Goal: Transaction & Acquisition: Book appointment/travel/reservation

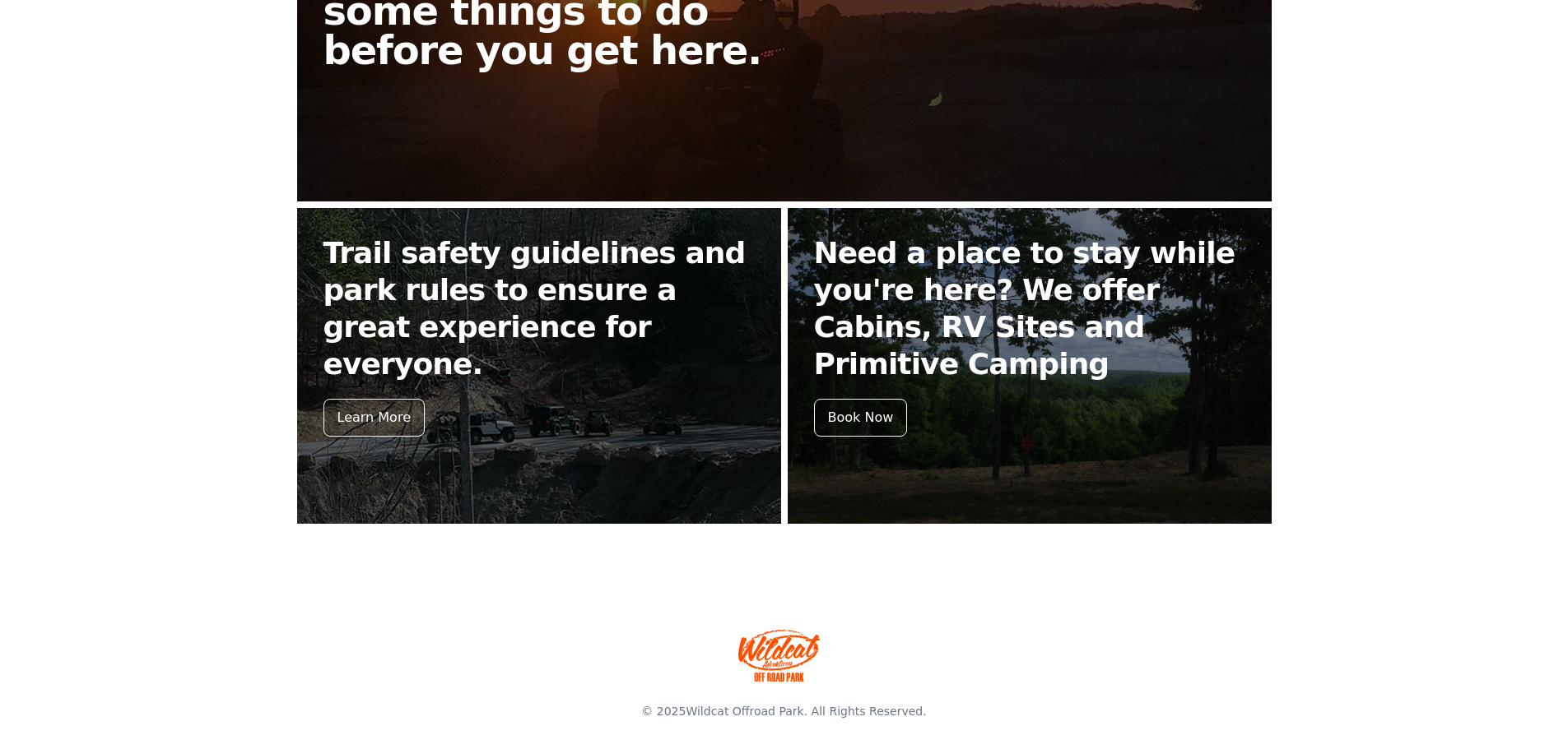
scroll to position [650, 0]
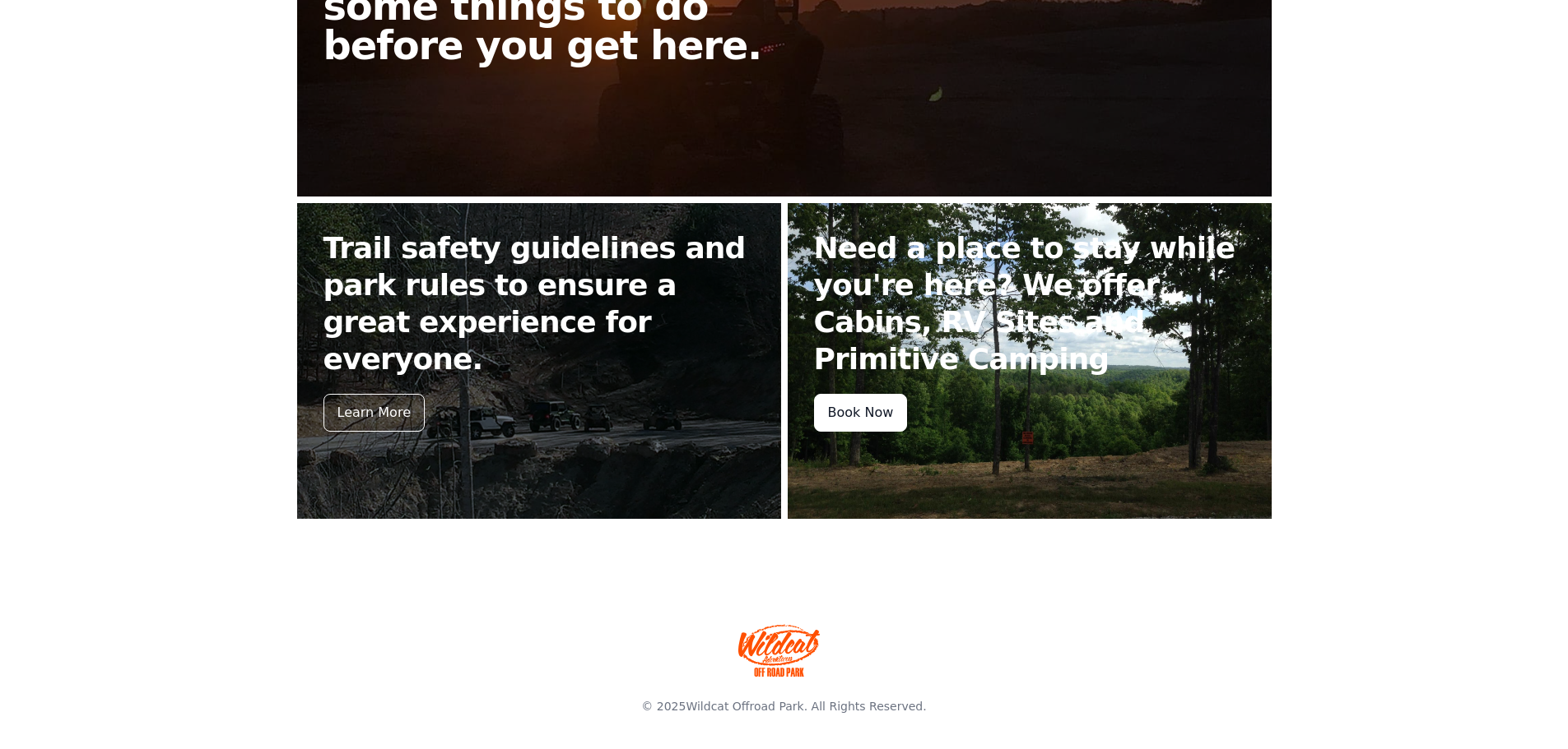
click at [869, 410] on div "Book Now" at bounding box center [861, 413] width 94 height 38
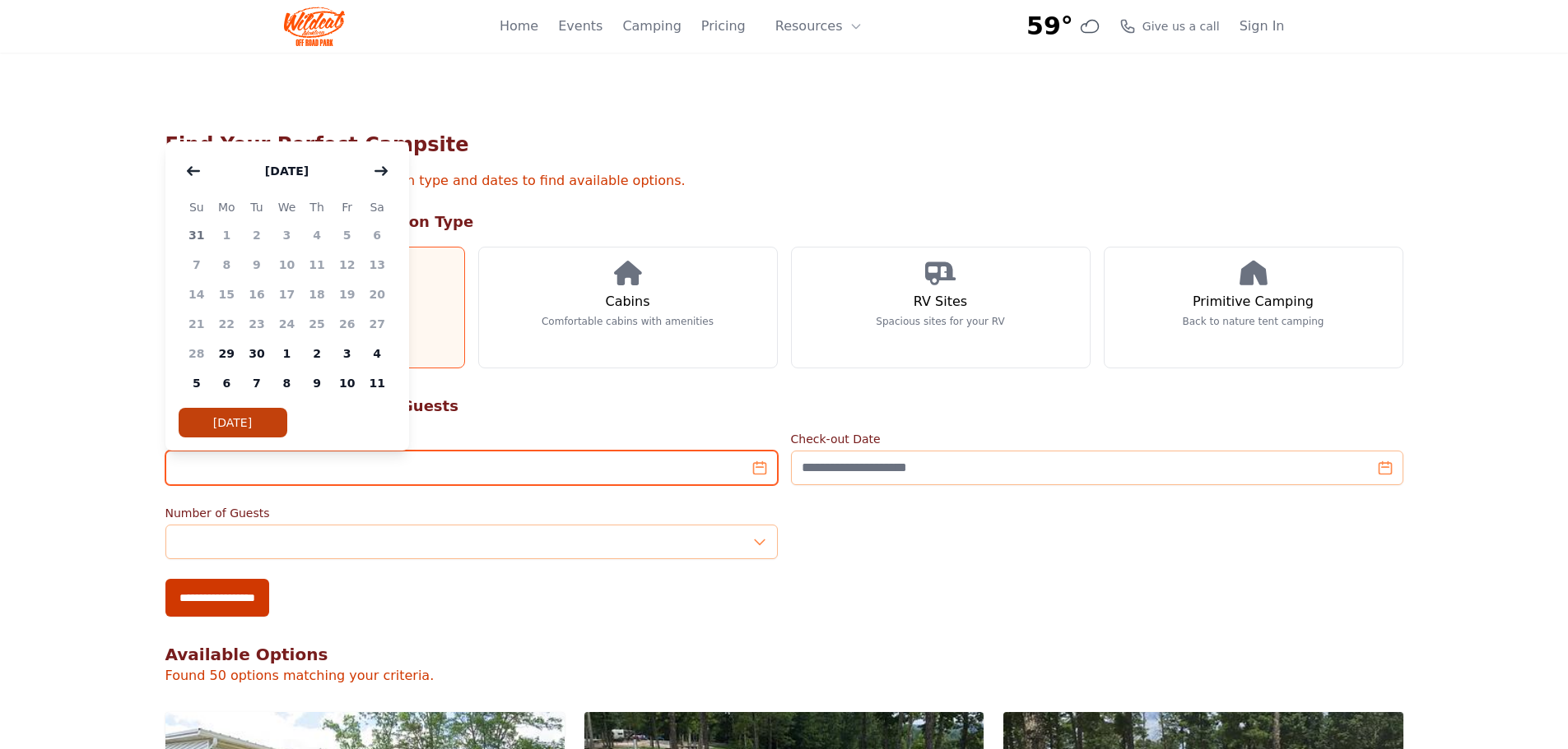
click at [592, 472] on input "Check-in Date" at bounding box center [471, 468] width 612 height 35
click at [390, 170] on button "button" at bounding box center [382, 171] width 30 height 33
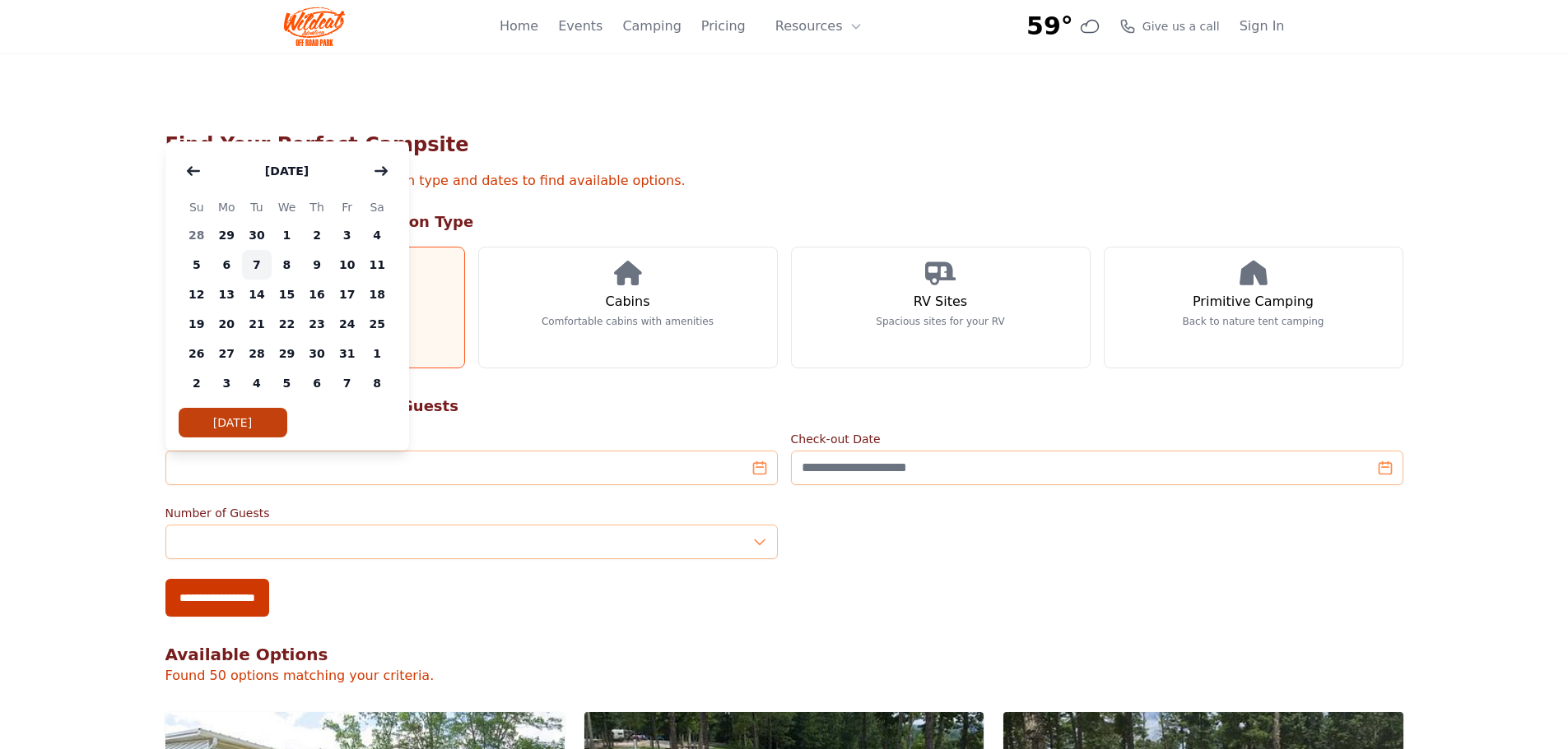
click at [258, 267] on span "7" at bounding box center [257, 265] width 30 height 30
type input "**********"
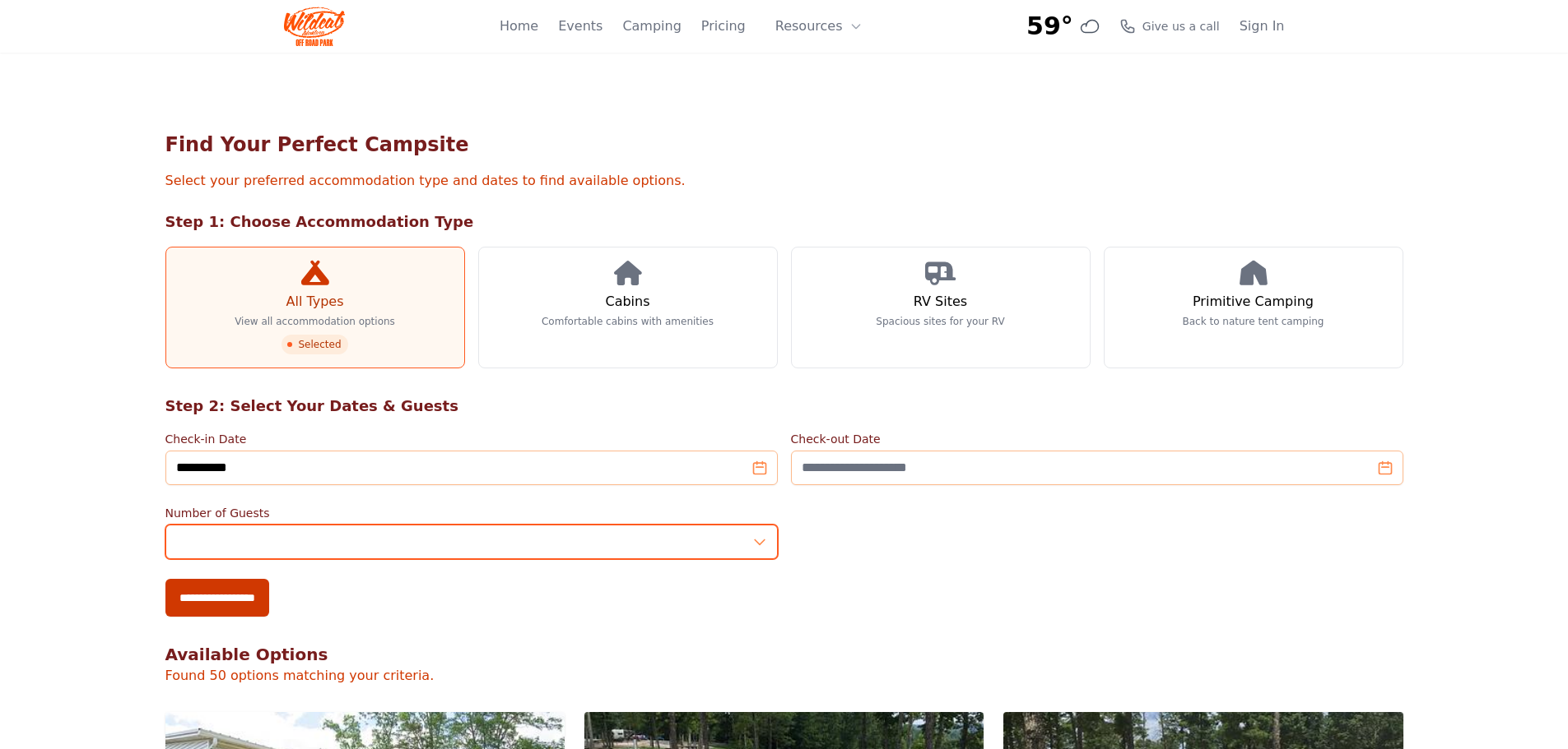
click at [290, 546] on input "*" at bounding box center [471, 542] width 612 height 35
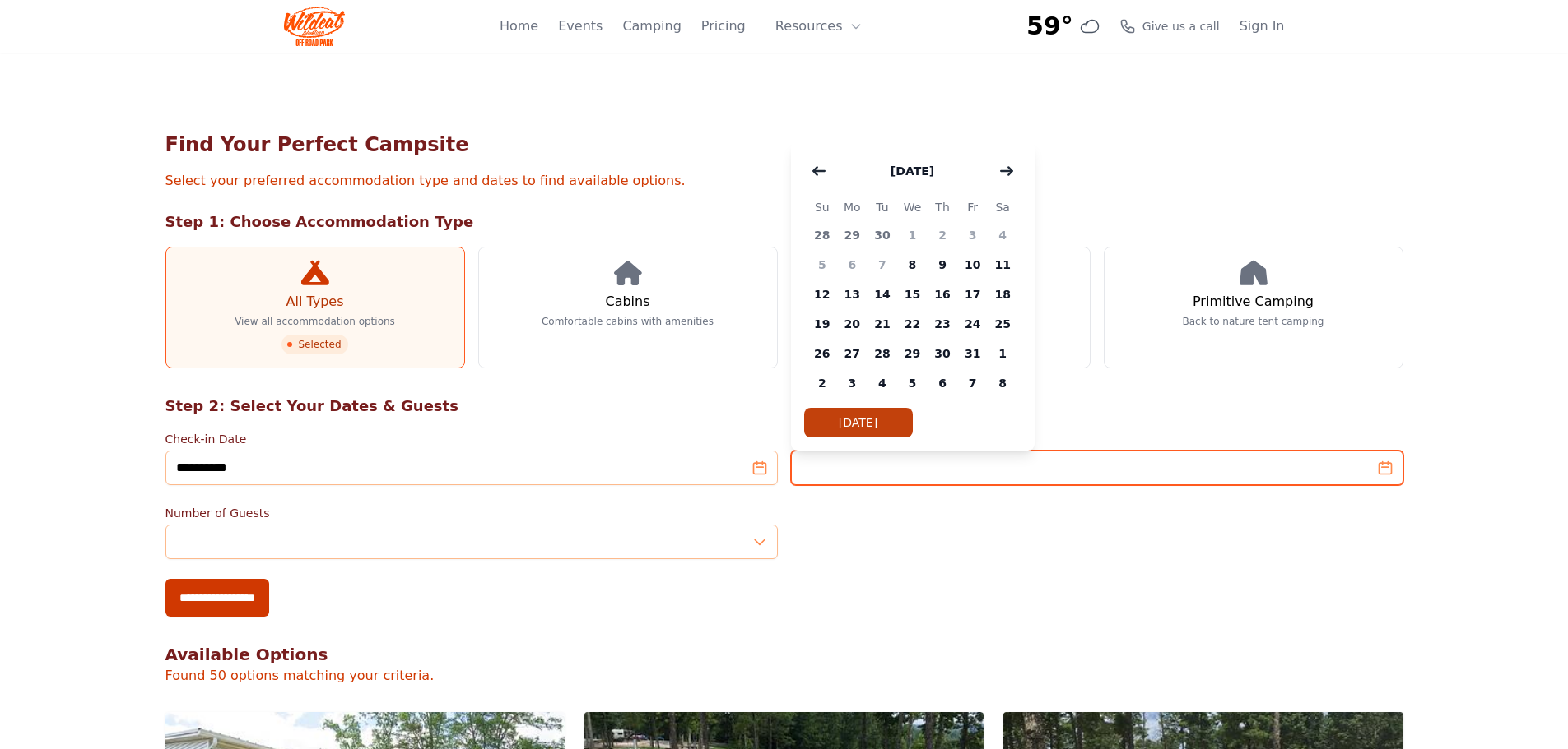
click at [992, 473] on input "Check-out Date" at bounding box center [1096, 468] width 612 height 35
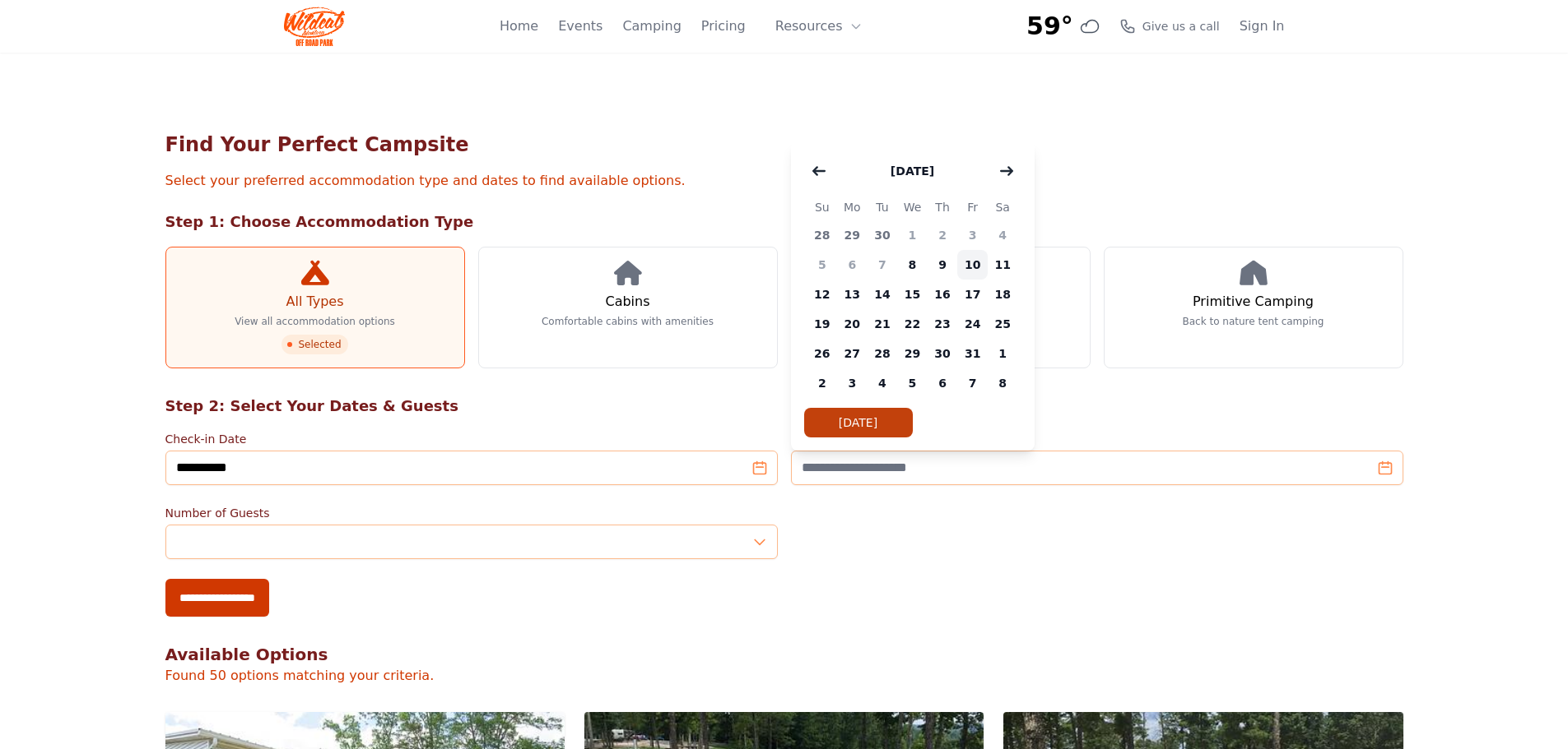
click at [965, 273] on span "10" at bounding box center [972, 265] width 30 height 30
type input "**********"
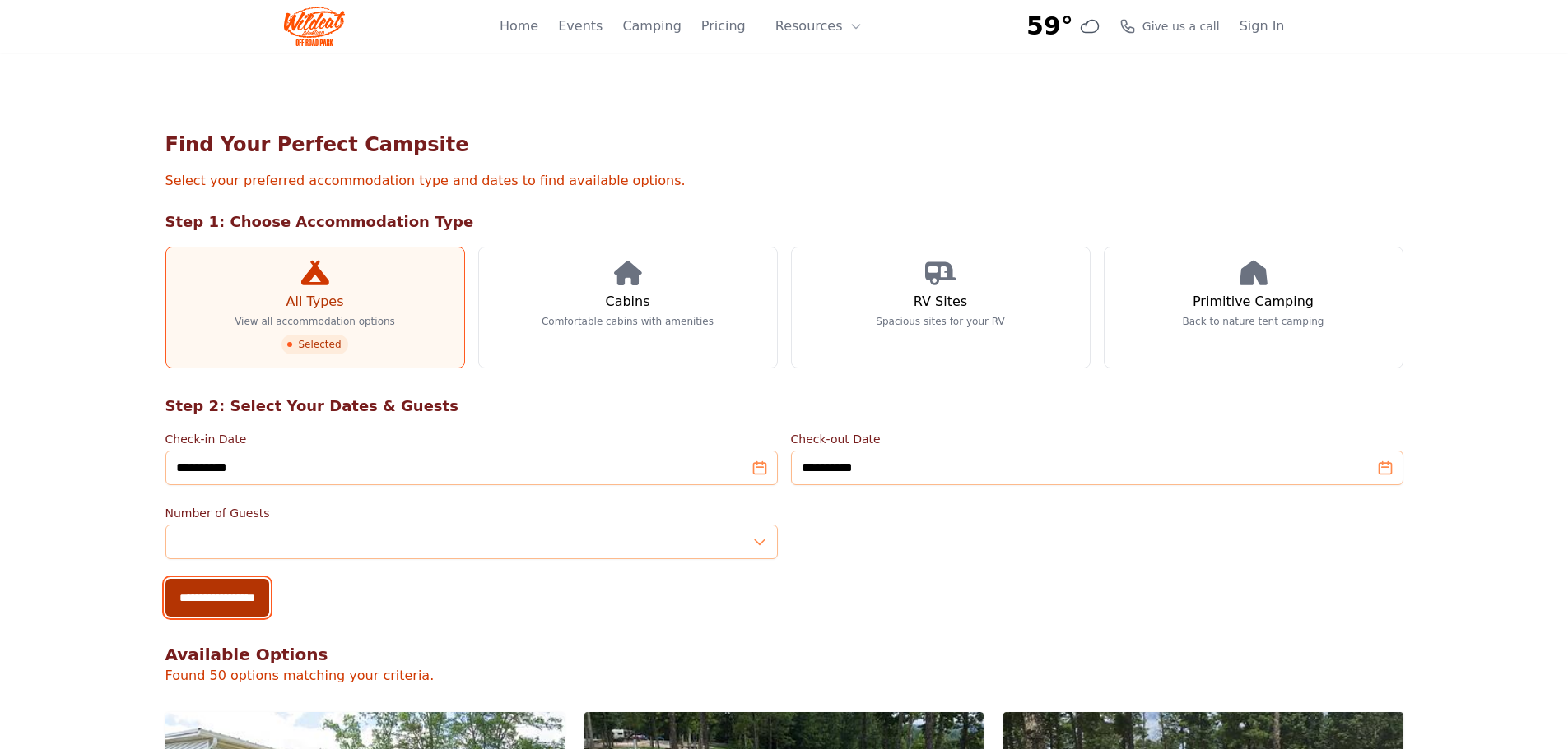
click at [214, 597] on input "**********" at bounding box center [217, 598] width 103 height 38
type input "**********"
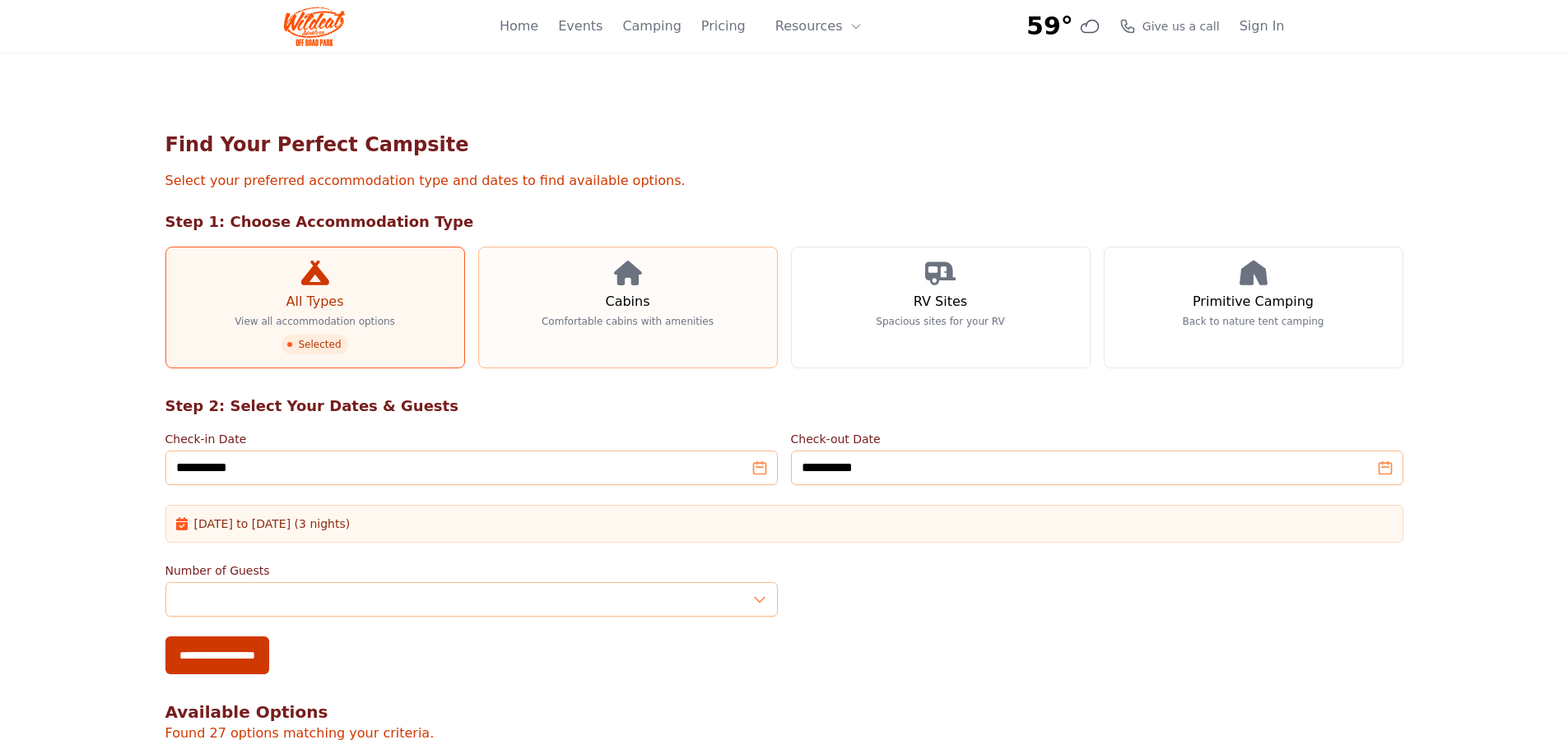
click at [572, 300] on link "Cabins Comfortable cabins with amenities" at bounding box center [628, 308] width 300 height 122
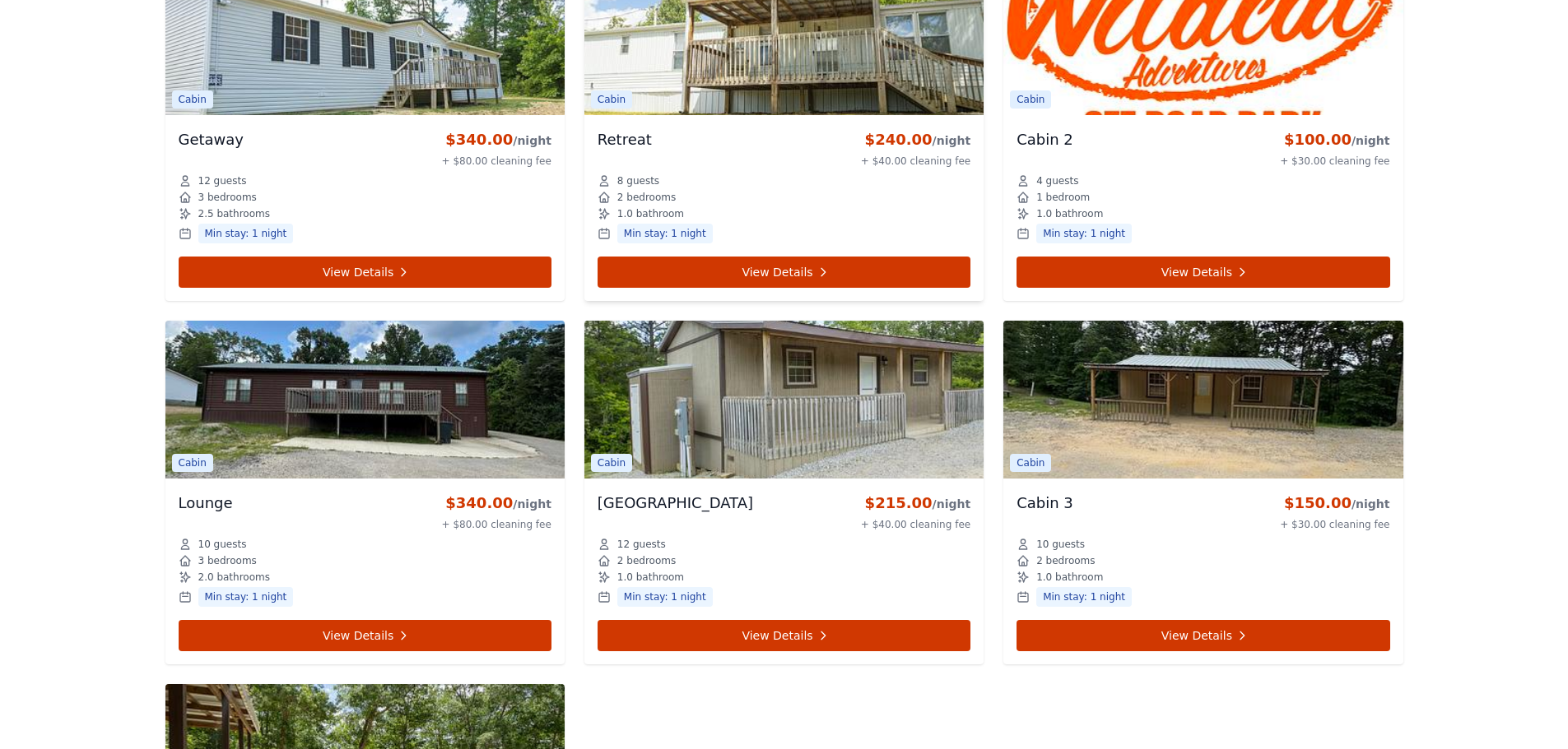
scroll to position [822, 0]
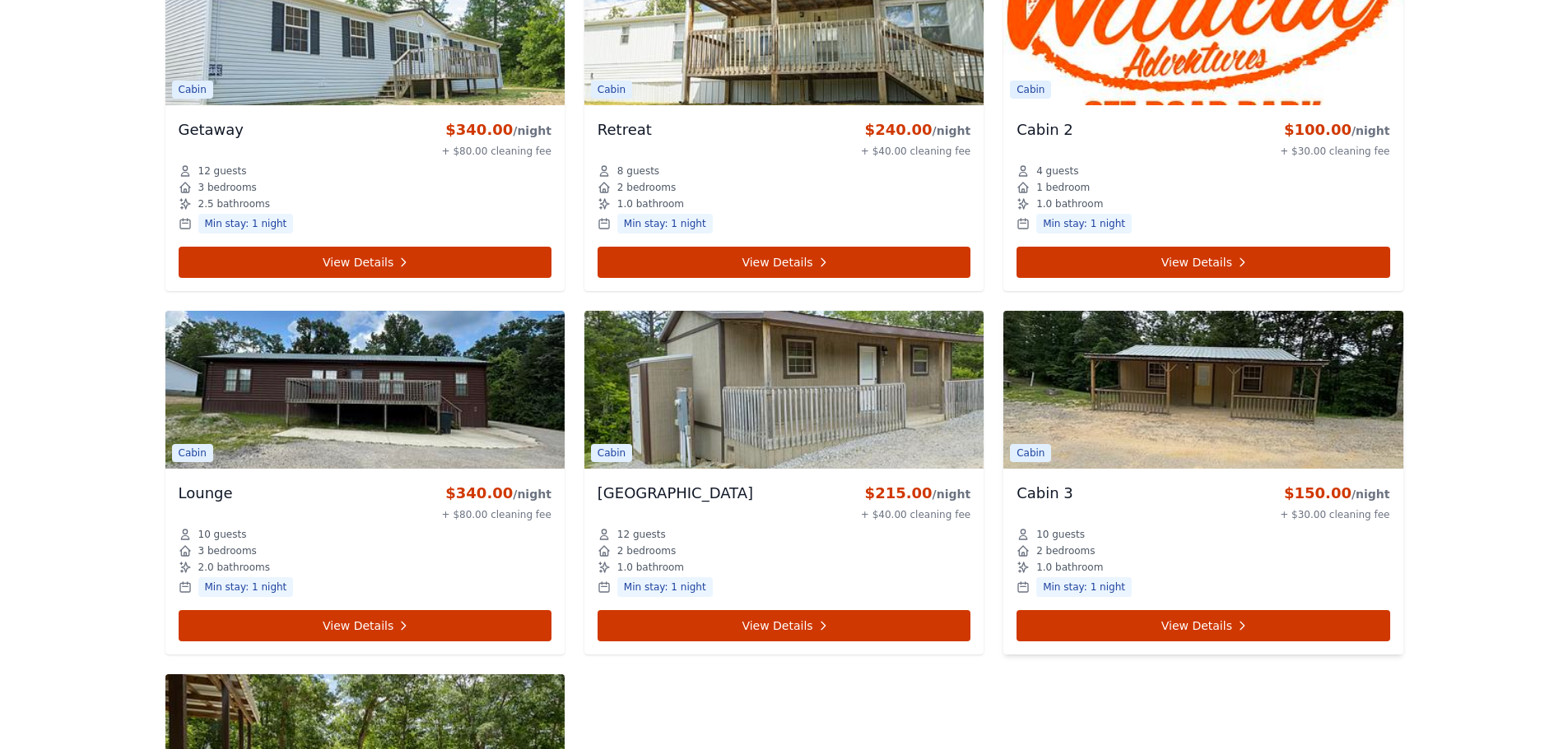
click at [1126, 431] on img at bounding box center [1202, 390] width 400 height 158
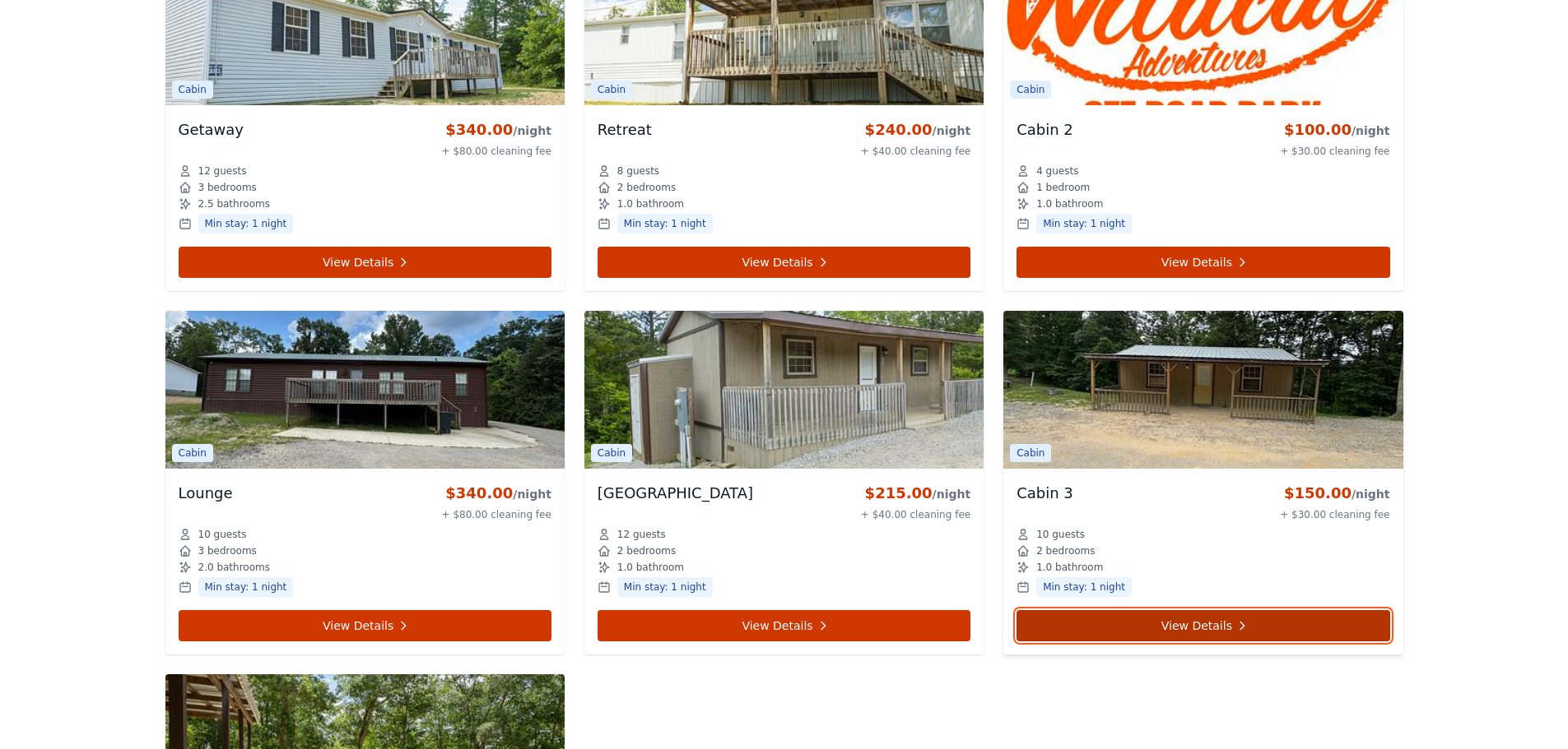
click at [1156, 615] on link "View Details" at bounding box center [1202, 626] width 373 height 31
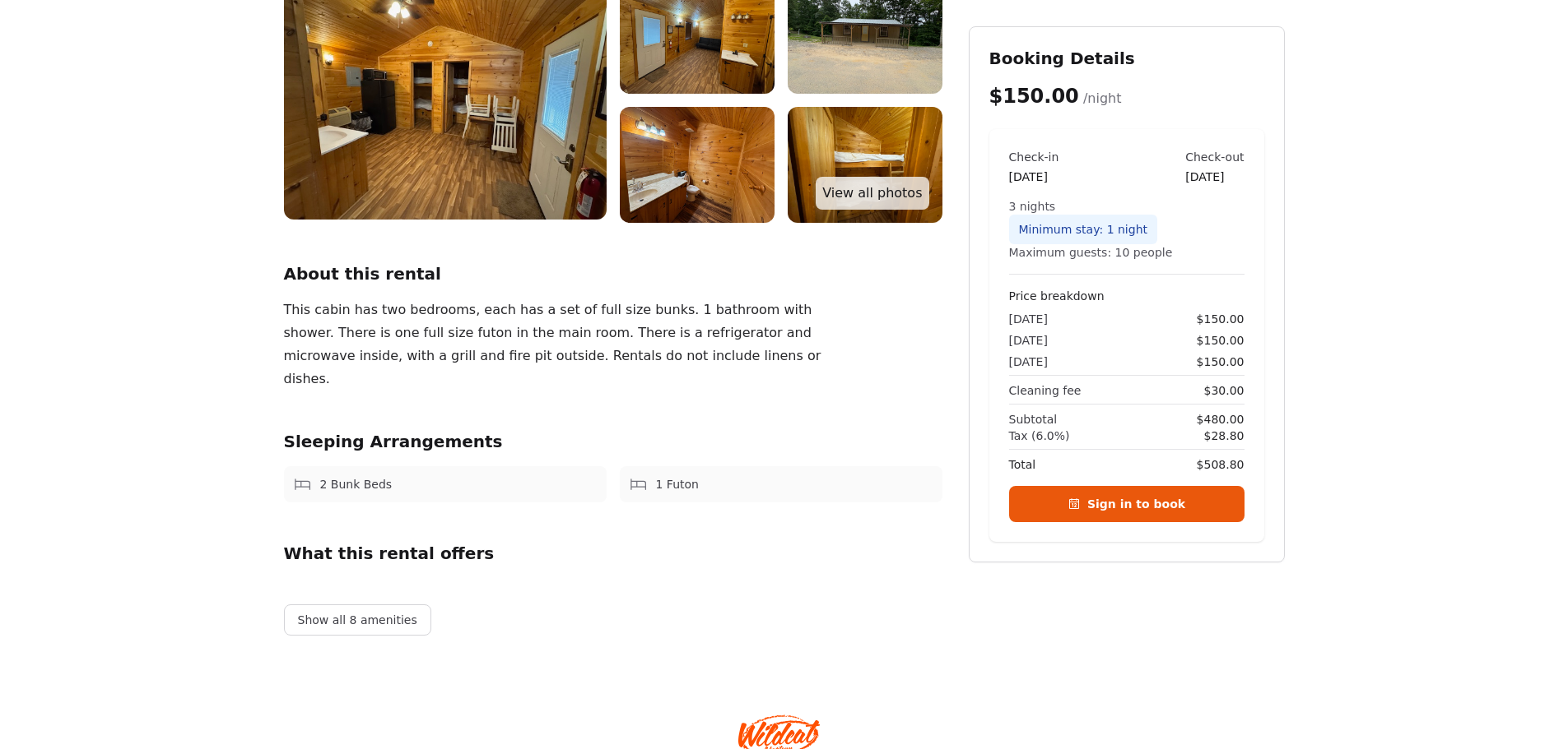
scroll to position [67, 0]
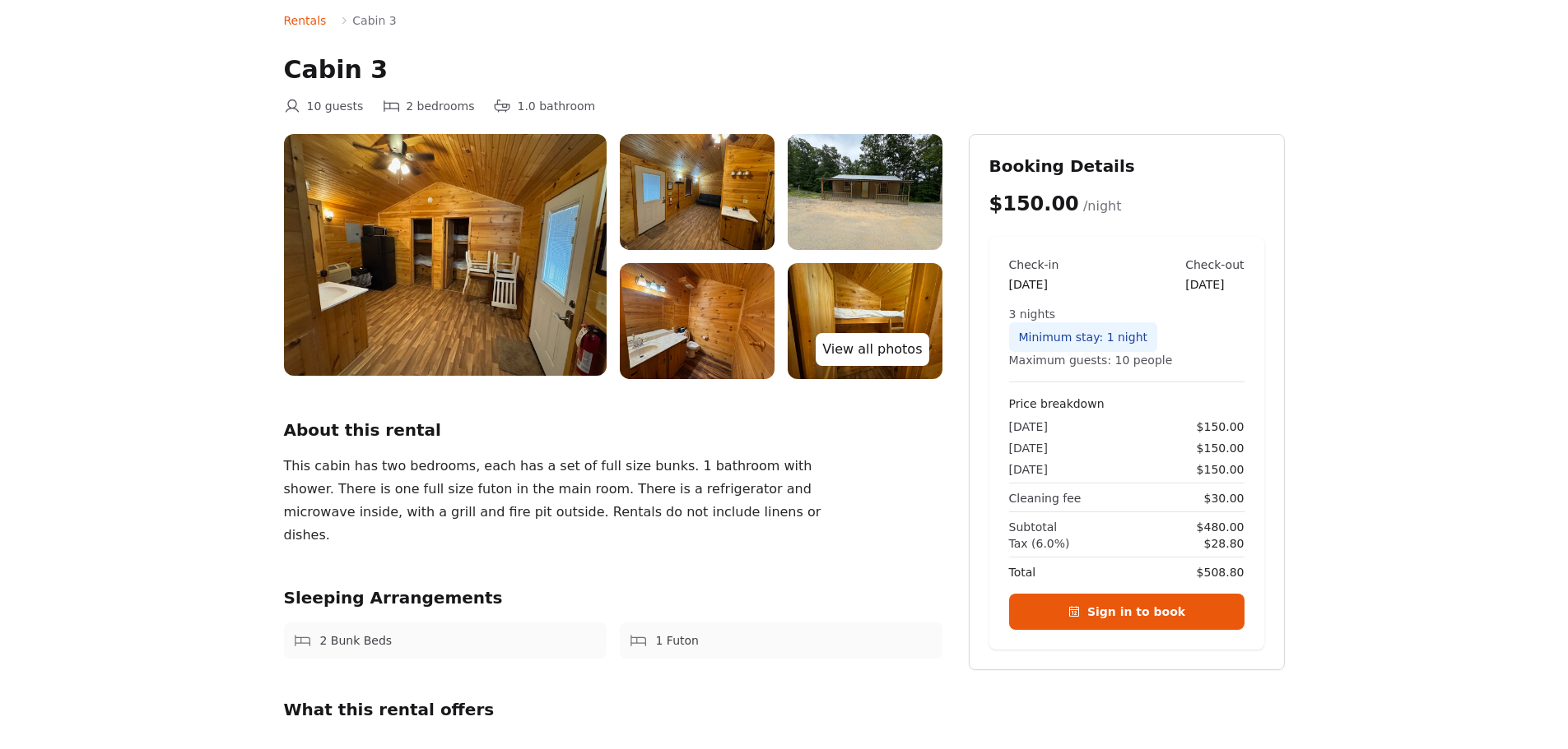
click at [847, 355] on link "View all photos" at bounding box center [872, 350] width 113 height 33
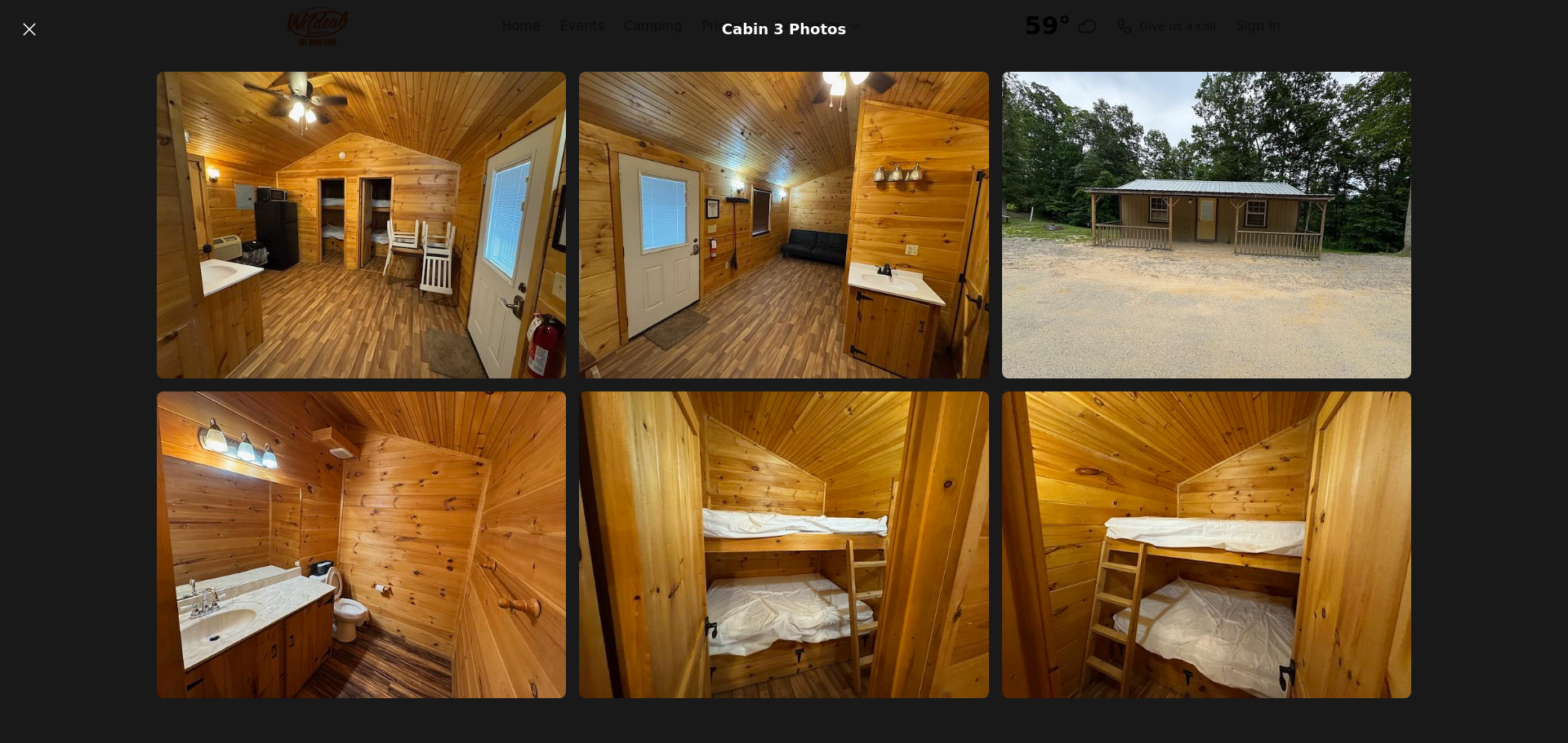
click at [49, 23] on div "Cabin 3 Photos" at bounding box center [784, 29] width 1568 height 59
click at [34, 23] on icon at bounding box center [29, 29] width 20 height 20
click at [35, 26] on icon at bounding box center [29, 29] width 20 height 20
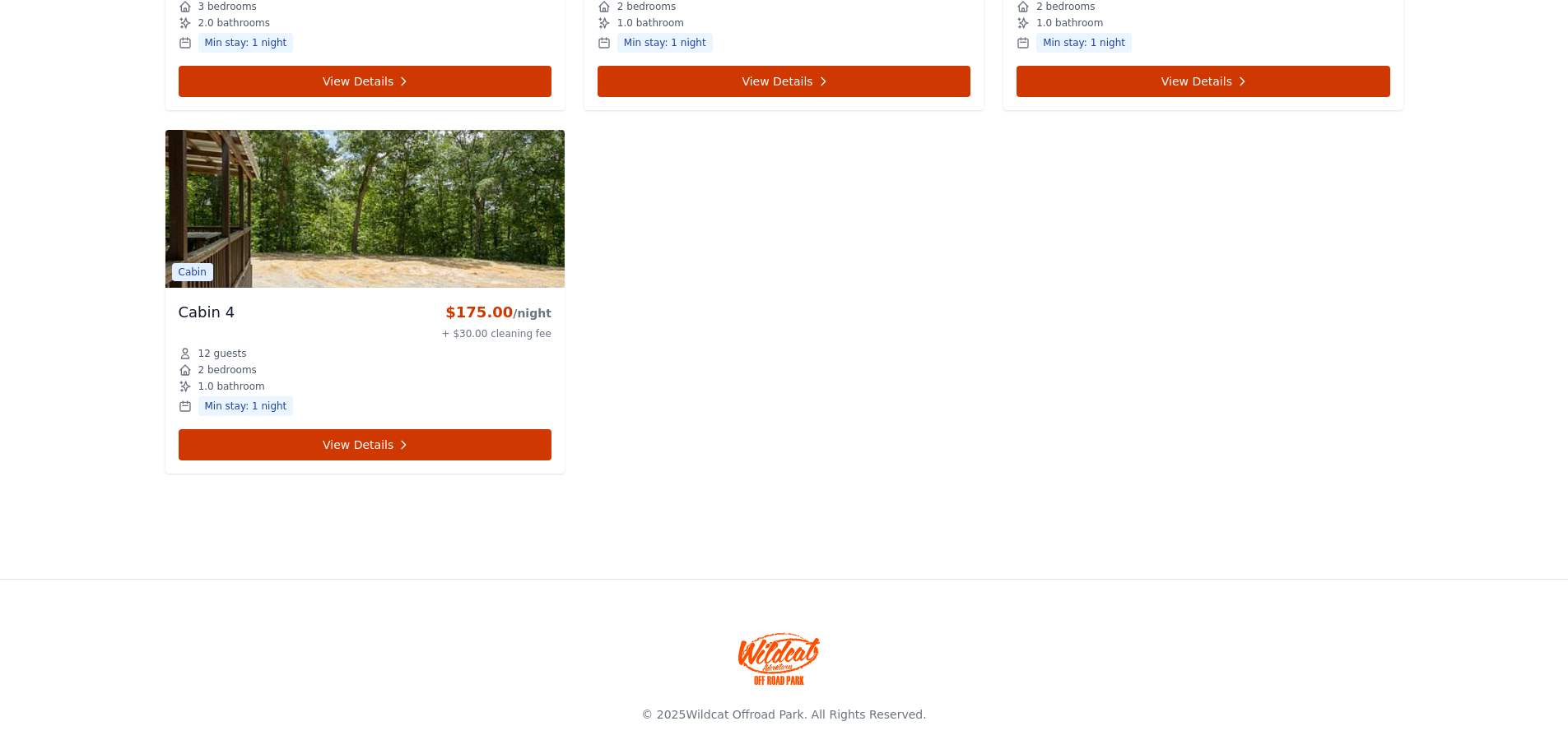
scroll to position [1376, 0]
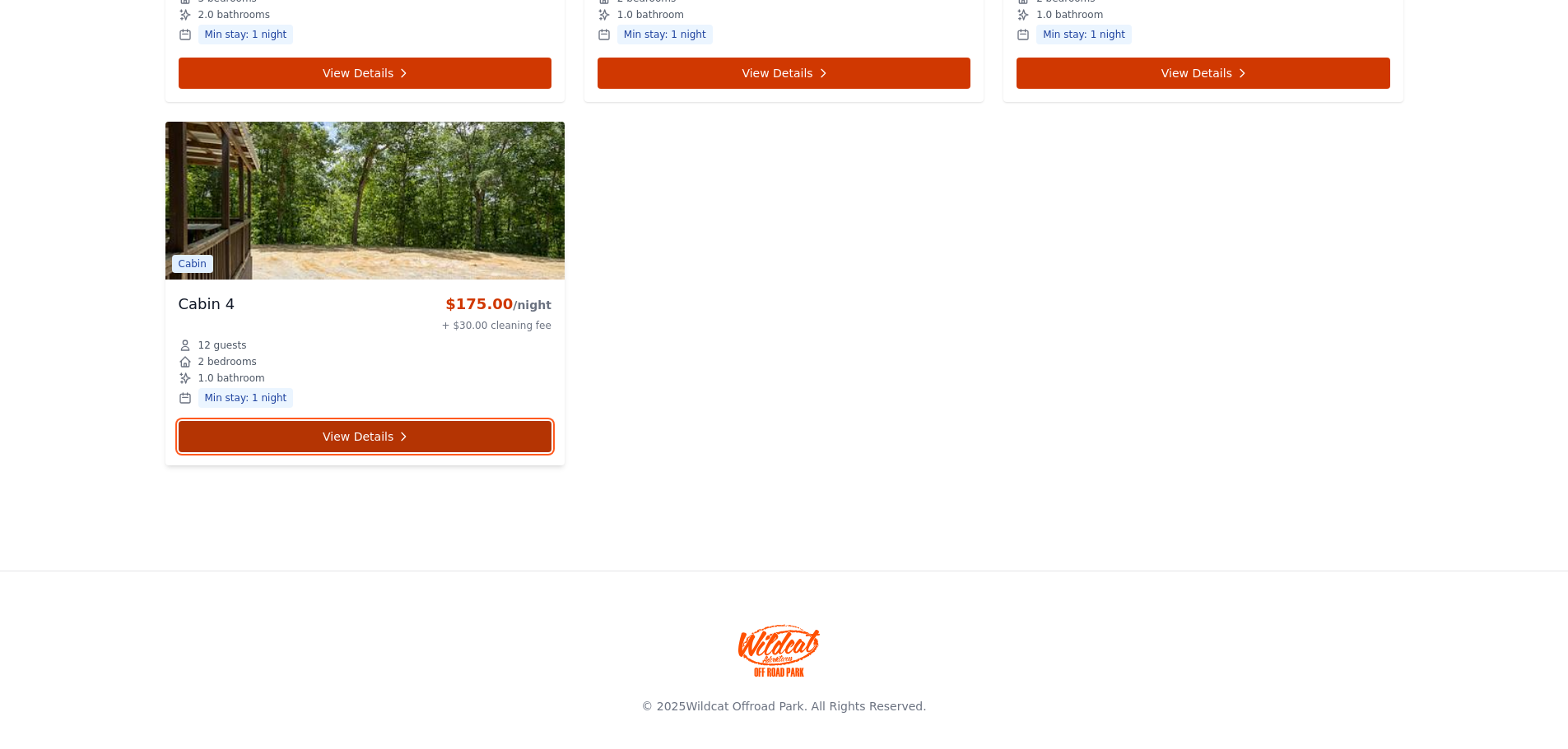
click at [327, 443] on link "View Details" at bounding box center [365, 436] width 373 height 31
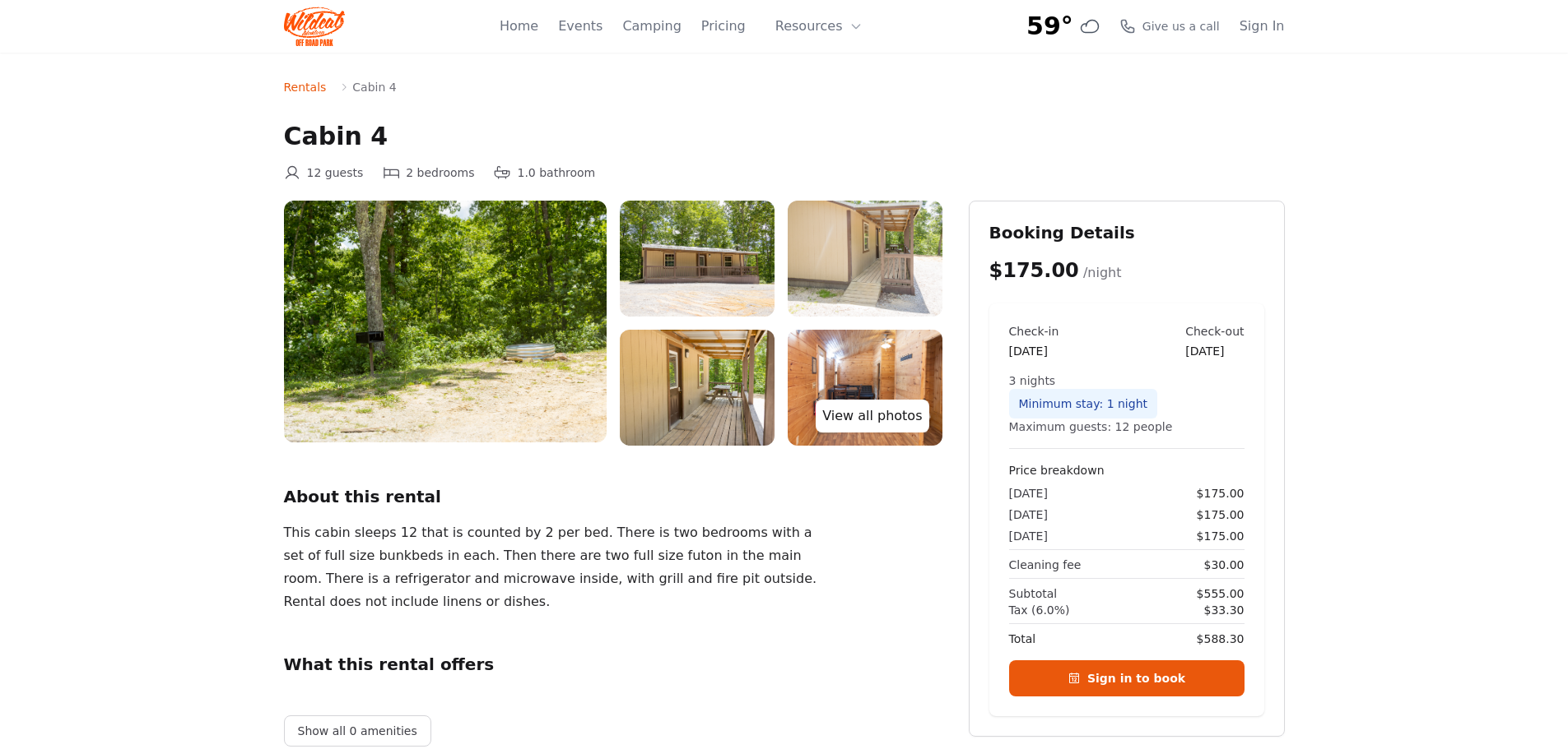
click at [860, 423] on link "View all photos" at bounding box center [872, 415] width 113 height 33
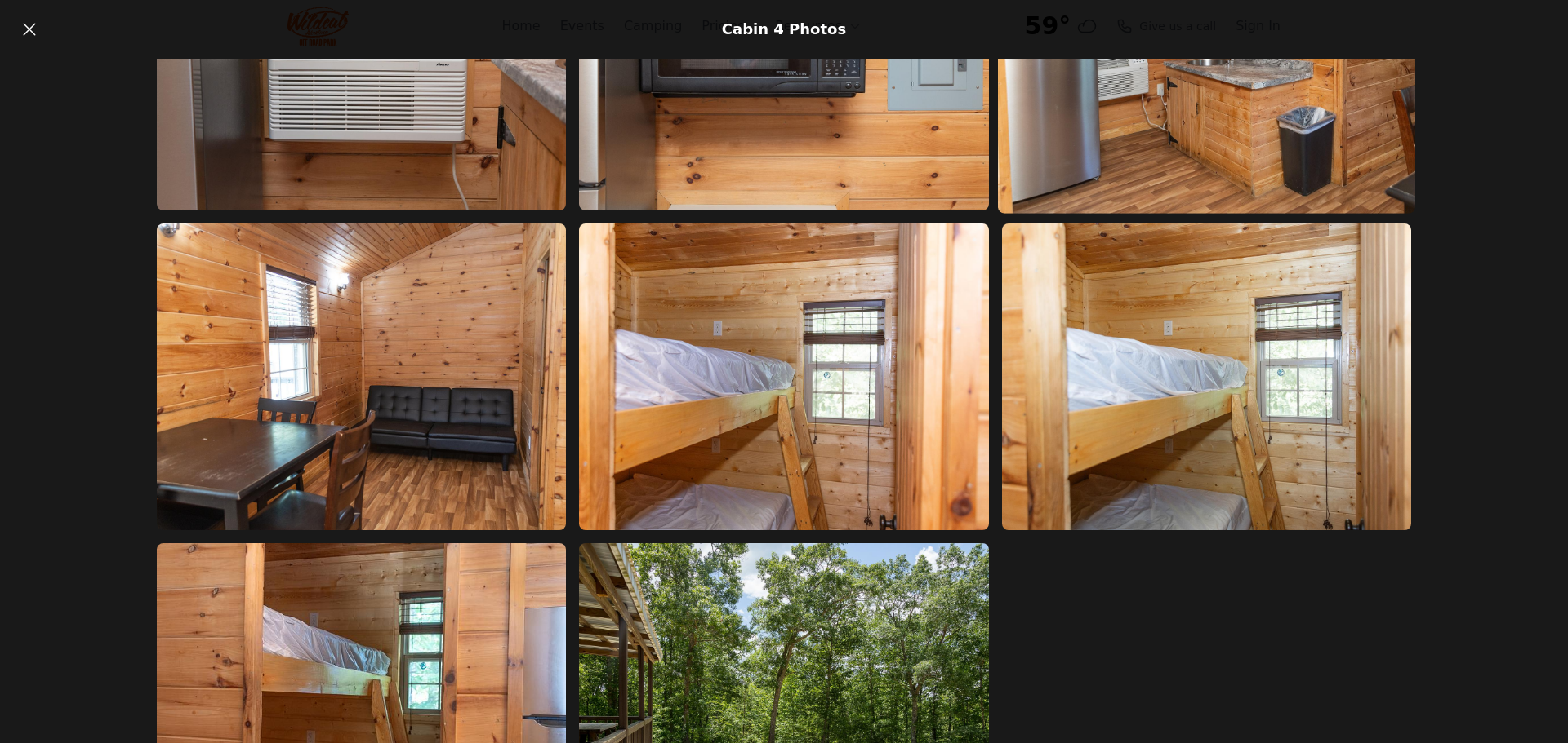
scroll to position [1469, 0]
